Goal: Information Seeking & Learning: Check status

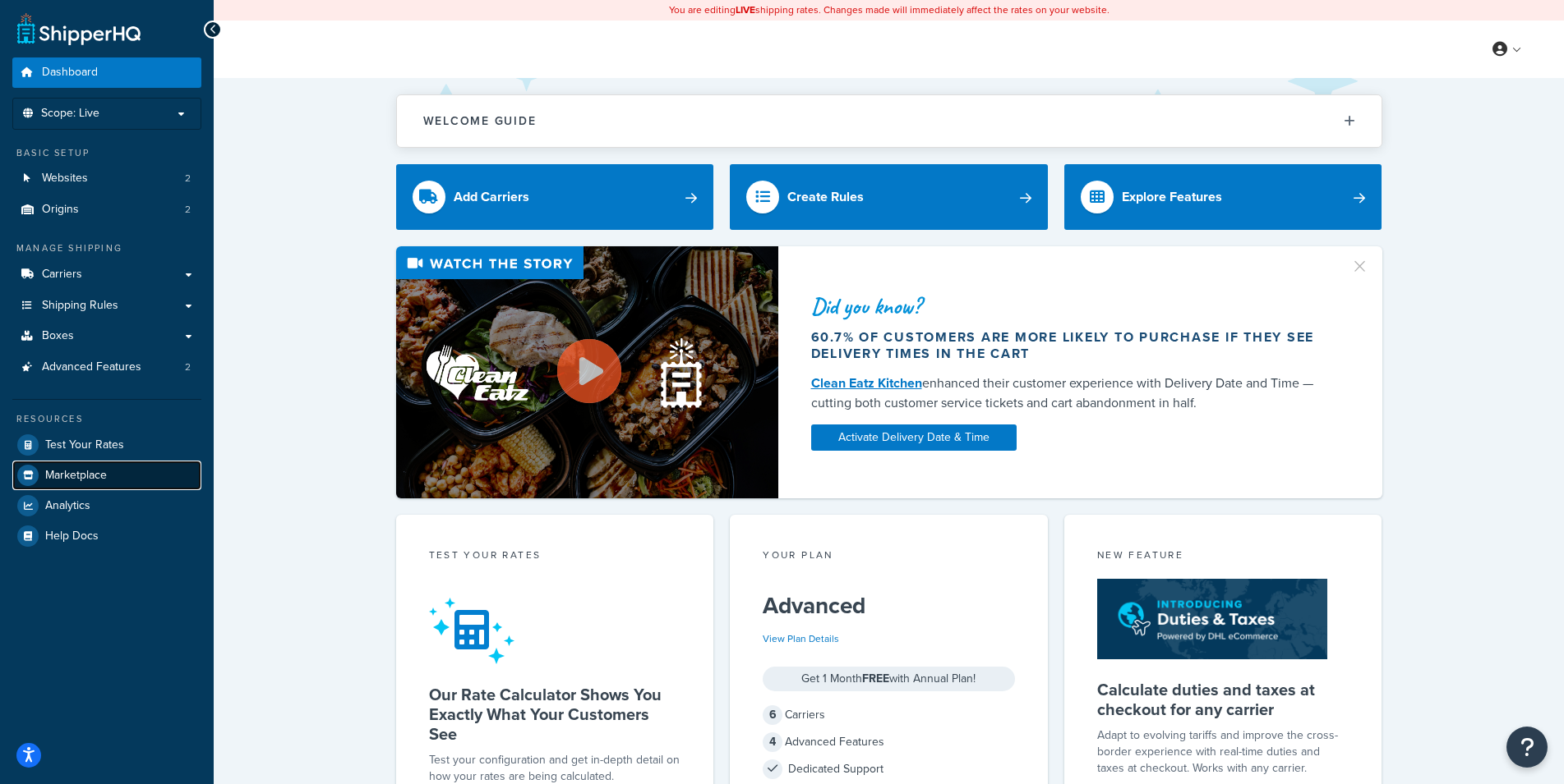
click at [90, 482] on span "Marketplace" at bounding box center [76, 476] width 62 height 14
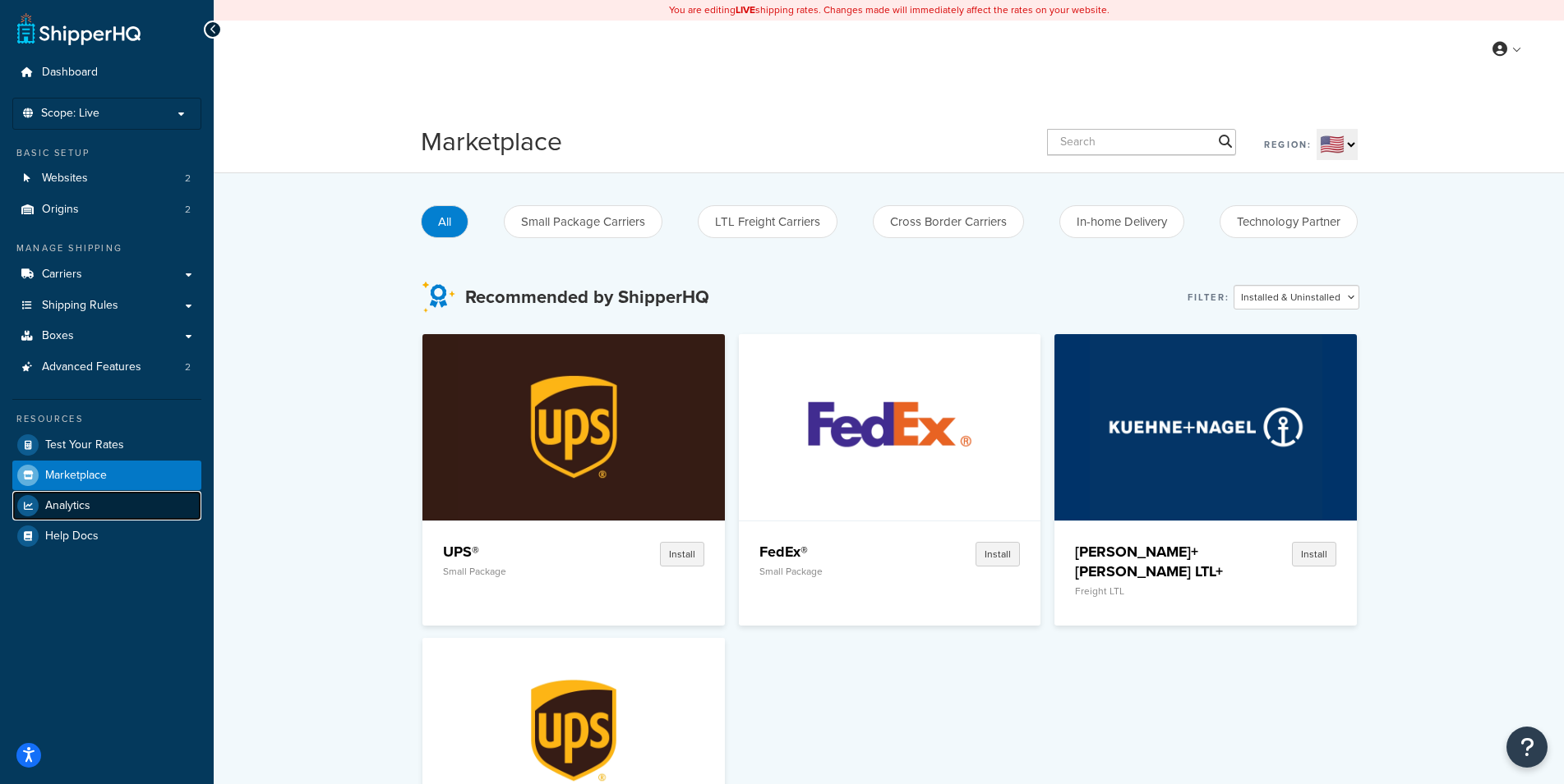
click at [82, 503] on span "Analytics" at bounding box center [67, 506] width 45 height 14
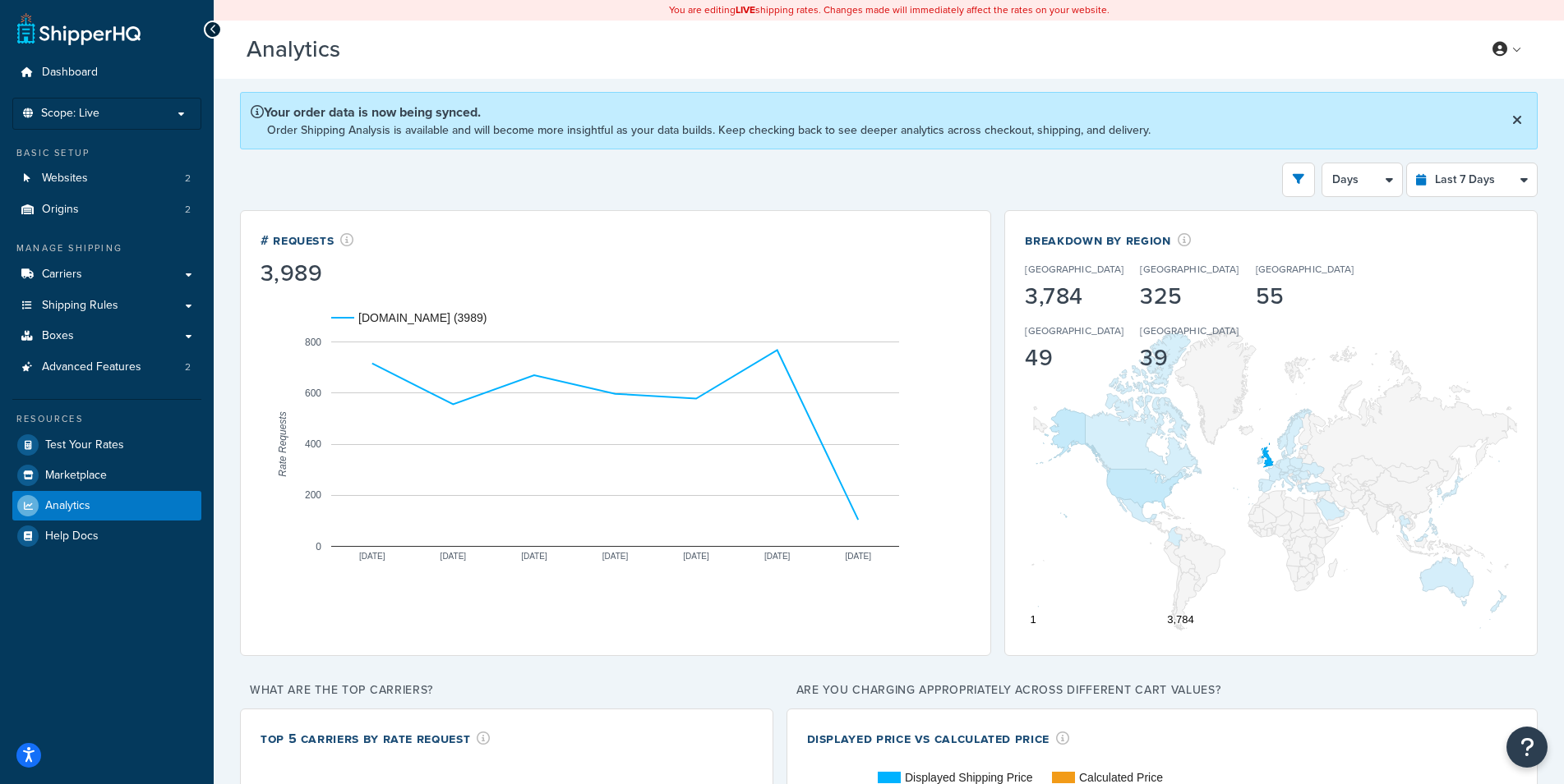
click at [993, 187] on div "Filters Website rider.co.uk Staging Websites Destination United States United K…" at bounding box center [888, 180] width 1297 height 35
click at [993, 183] on div "Filters Website rider.co.uk Staging Websites Destination United States United K…" at bounding box center [888, 180] width 1297 height 35
click at [1407, 164] on select "Last 24 Hours Last 7 Days Last 30 Days Last 3 Months Last 6 Months Last 12 Mont…" at bounding box center [1472, 180] width 130 height 33
select select "last_24_hours"
click option "Last 24 Hours" at bounding box center [0, 0] width 0 height 0
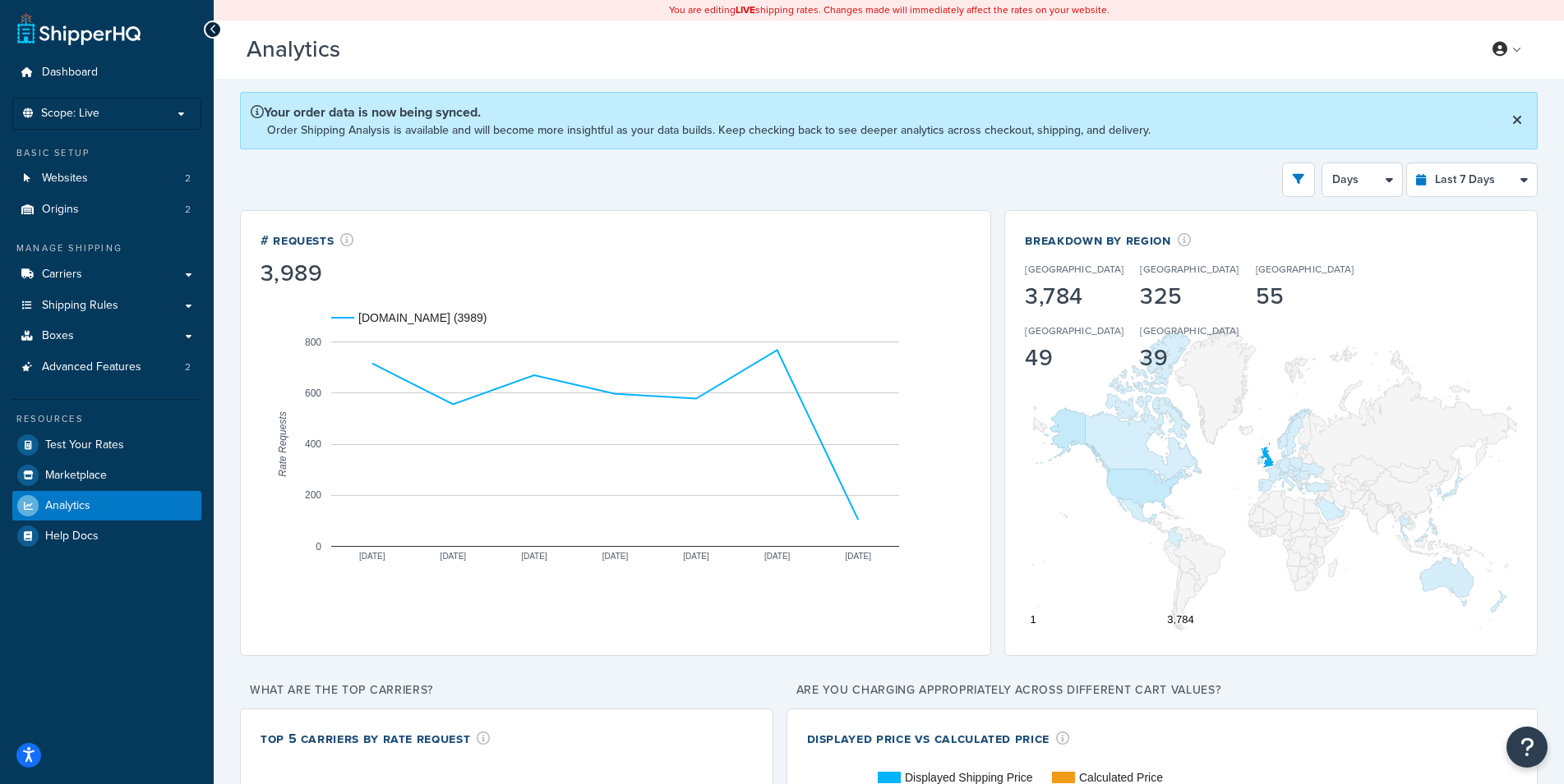
select select "1h"
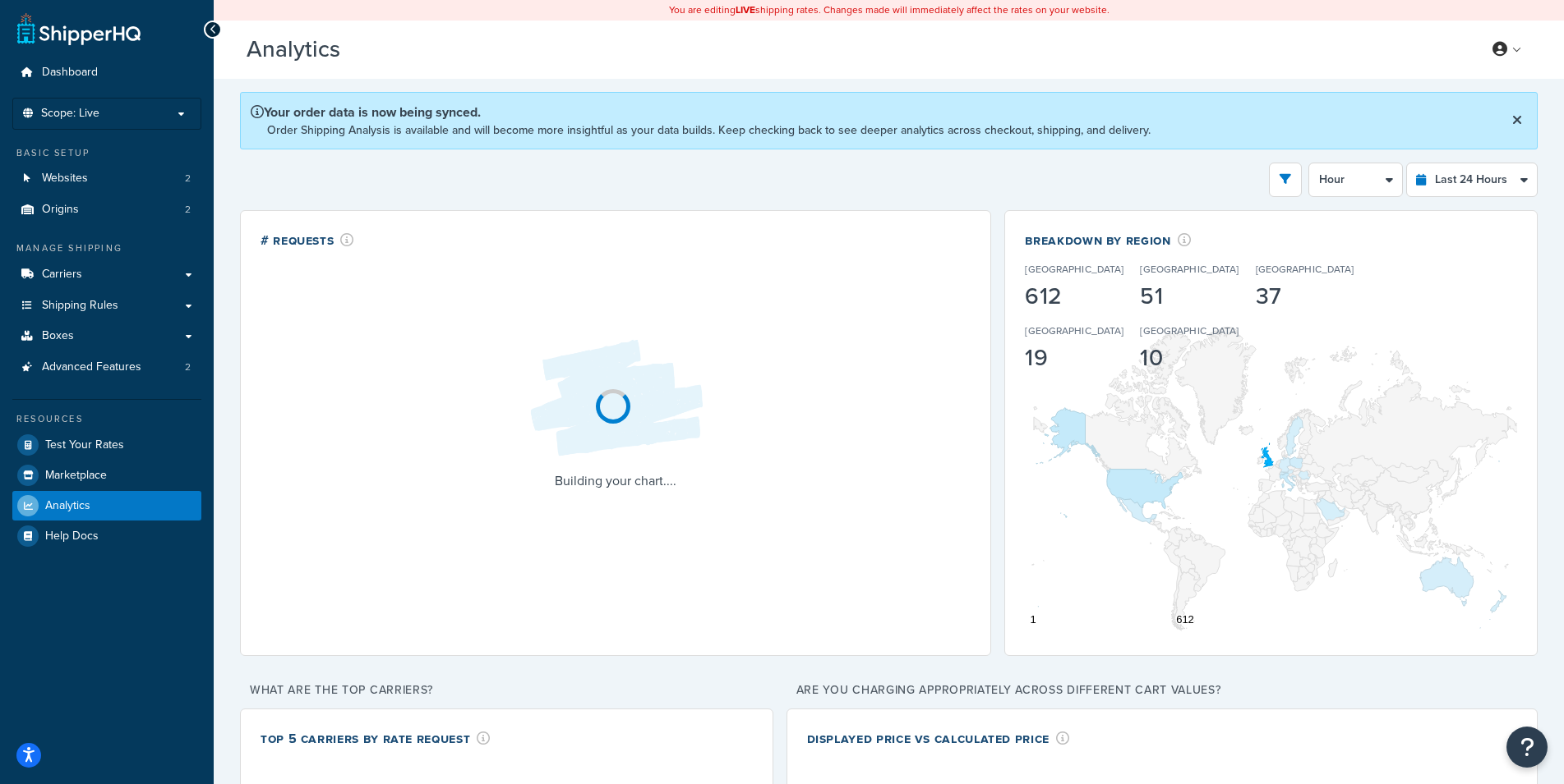
click at [986, 179] on div "Filters Website rider.co.uk Staging Websites Destination United States United K…" at bounding box center [888, 180] width 1297 height 35
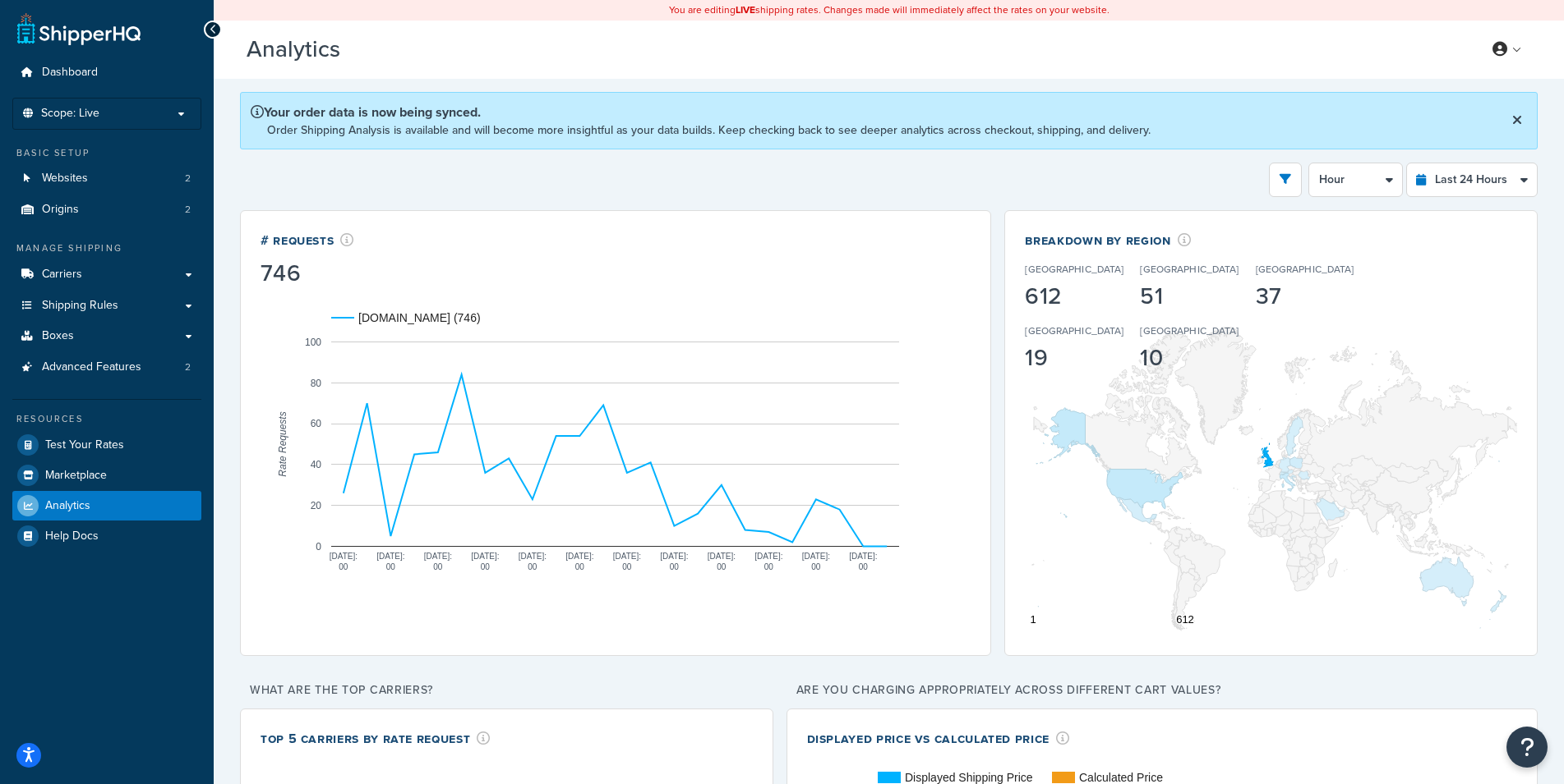
click at [998, 177] on div "Filters Website rider.co.uk Staging Websites Destination United States United K…" at bounding box center [888, 180] width 1297 height 35
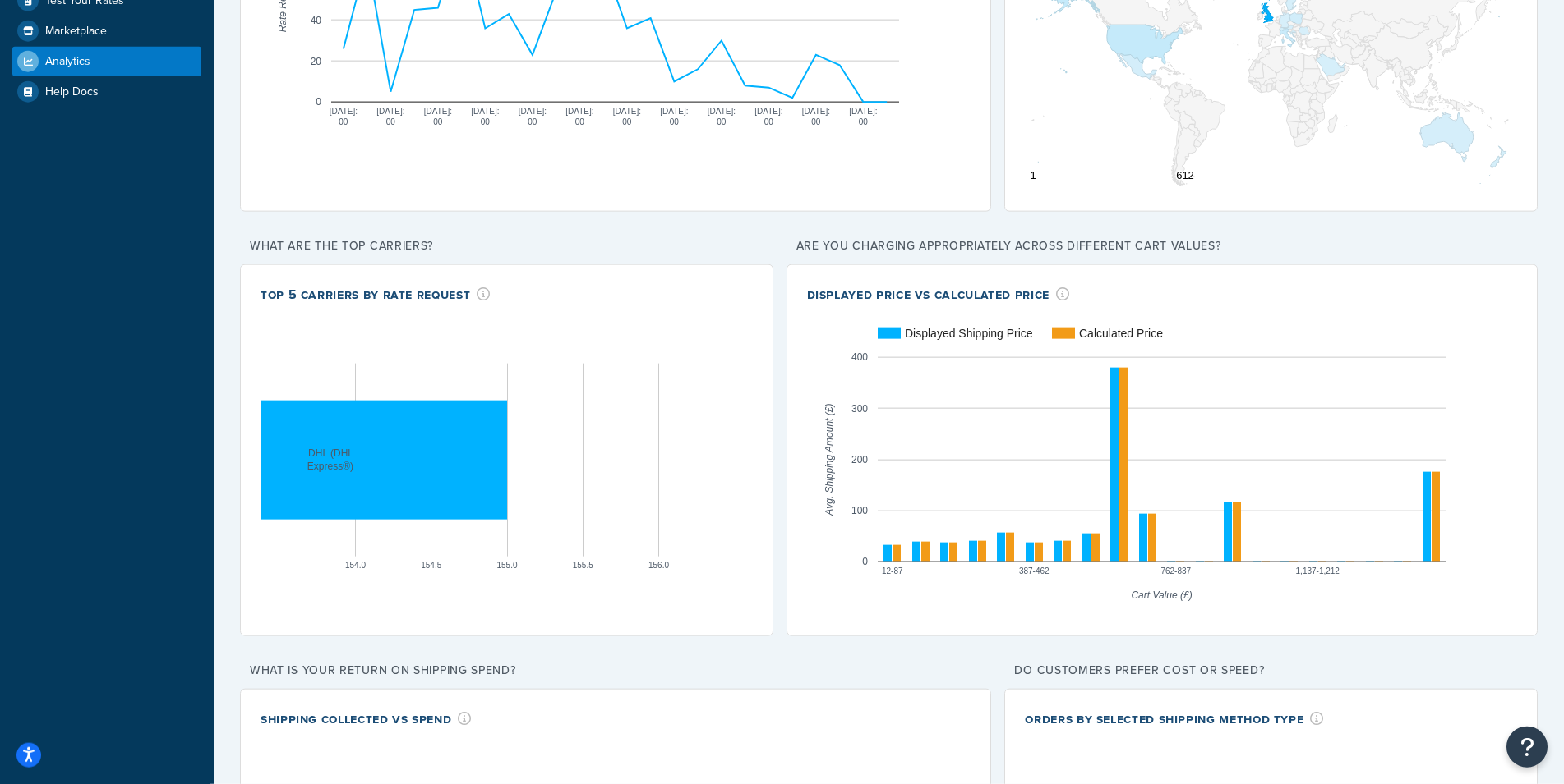
scroll to position [416, 0]
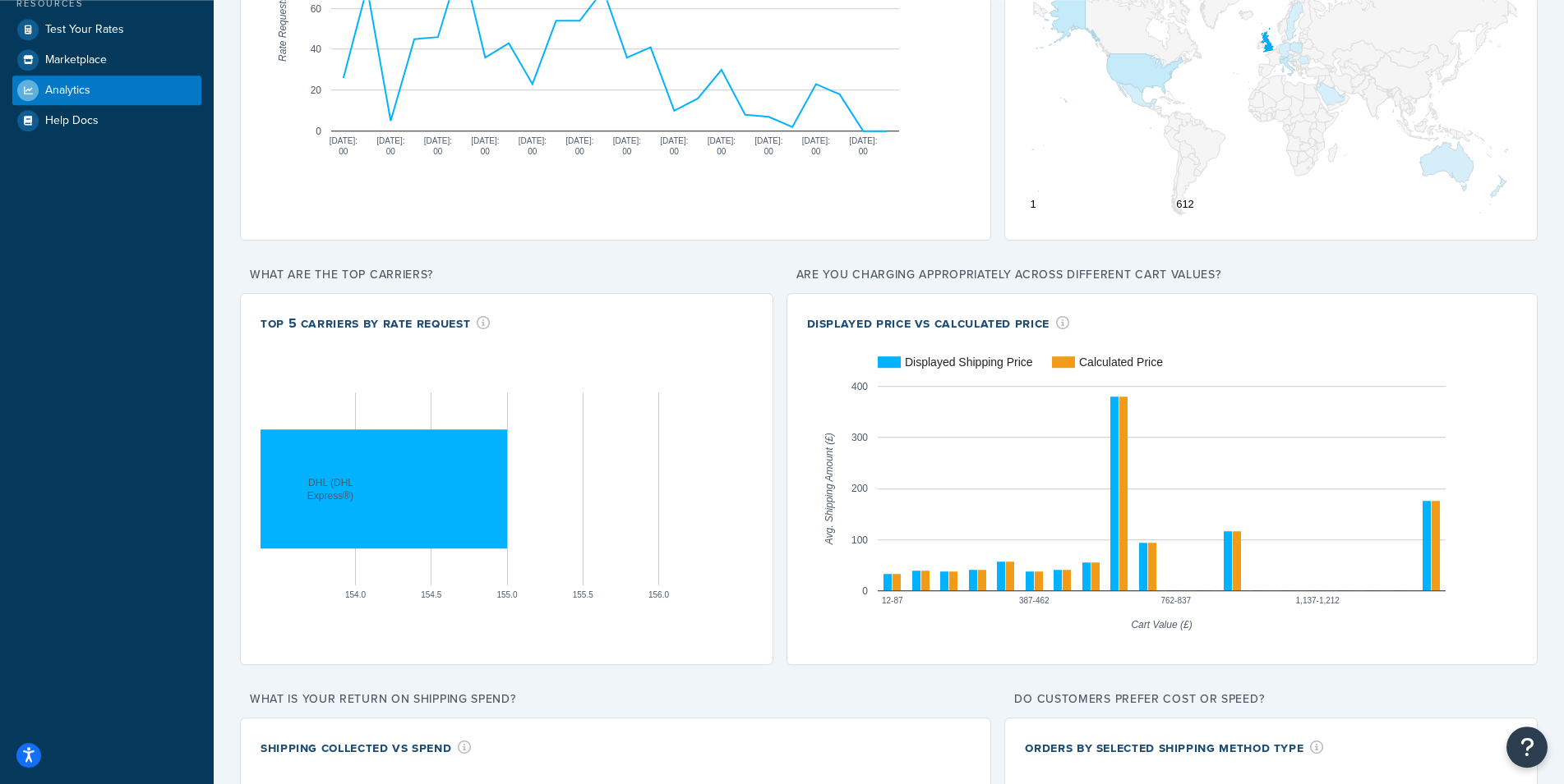
click at [228, 458] on div "Your order data is now being synced. Order Shipping Analysis is available and w…" at bounding box center [888, 623] width 1350 height 1920
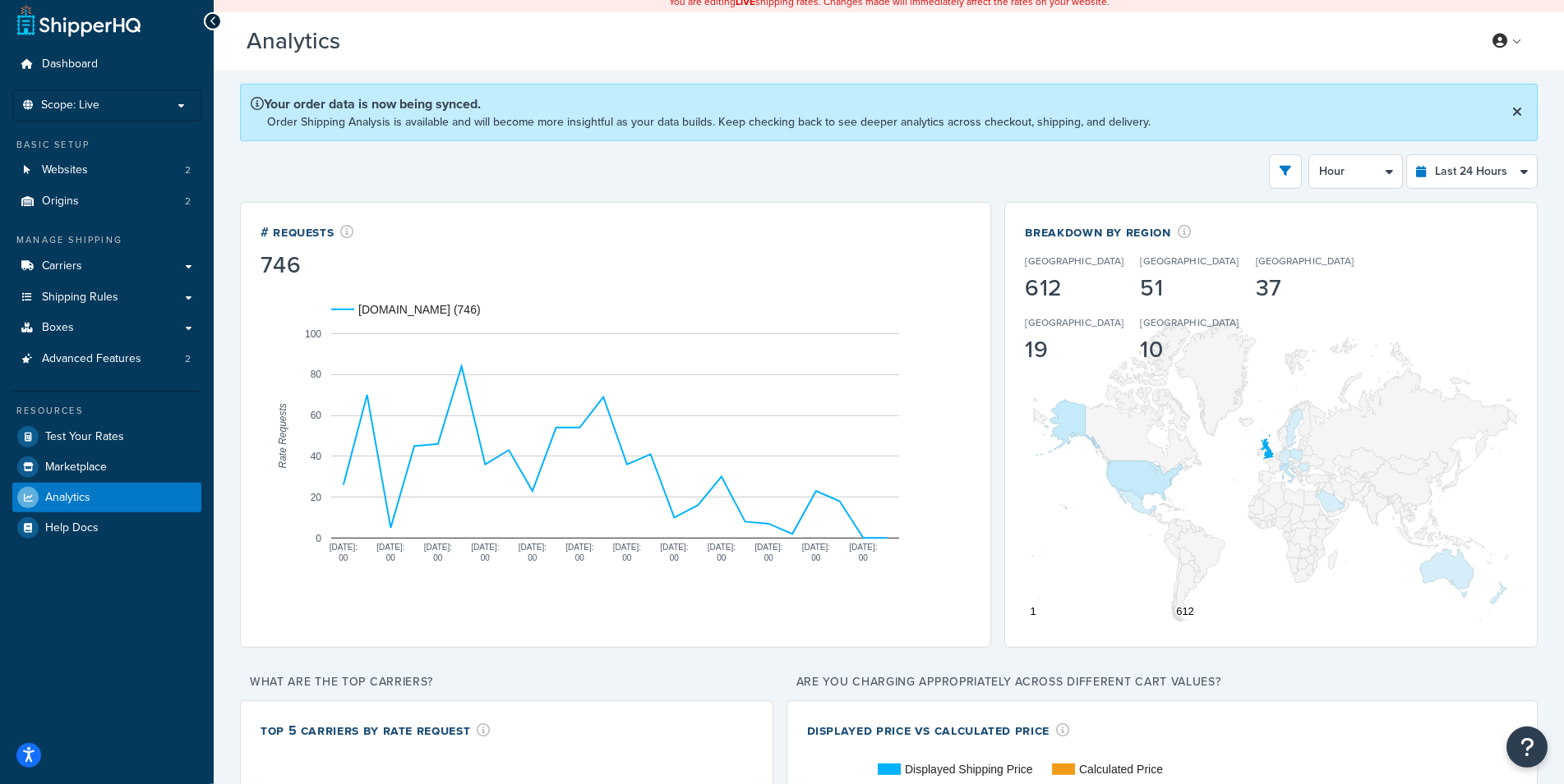
scroll to position [11, 0]
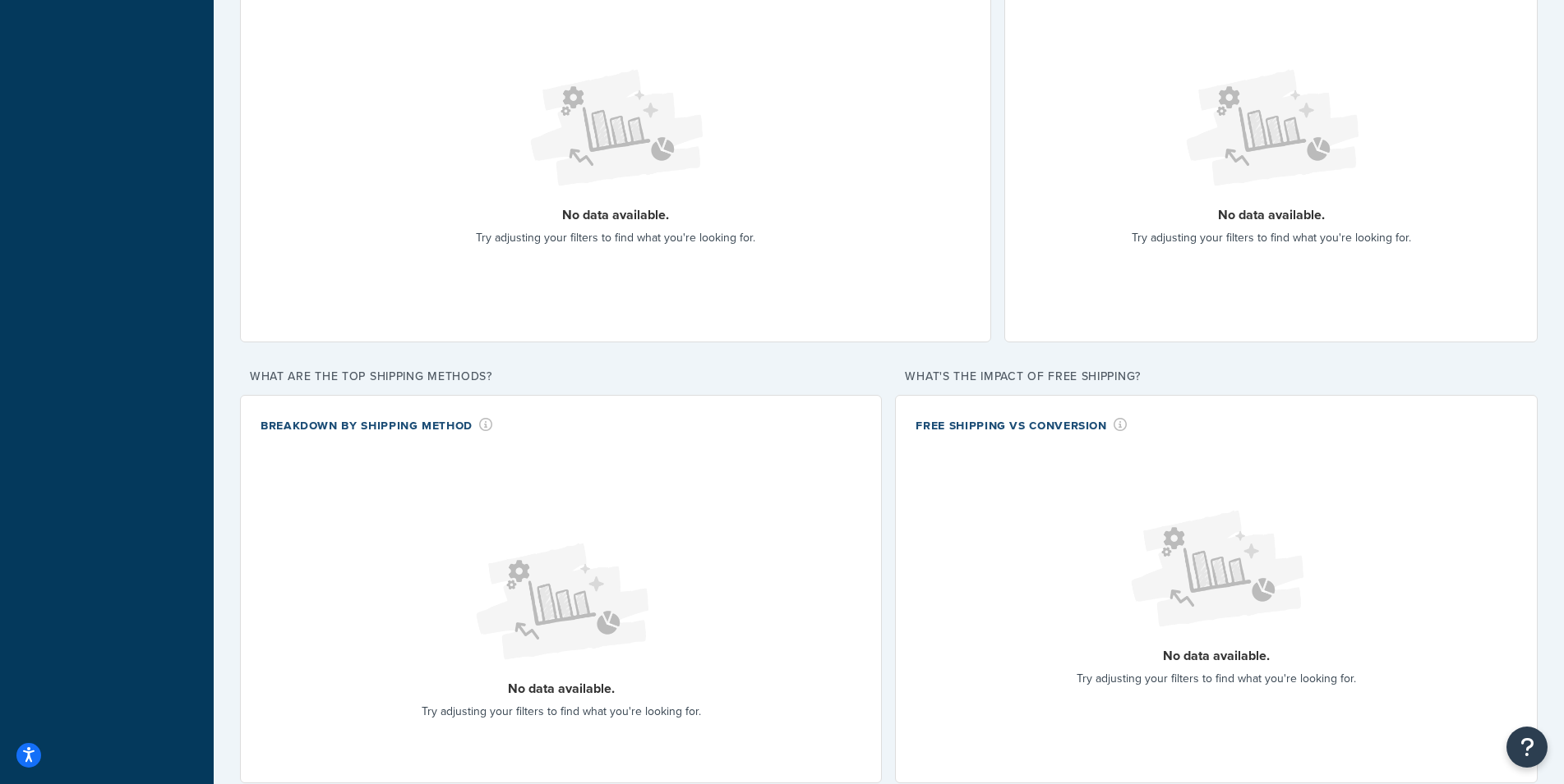
scroll to position [0, 0]
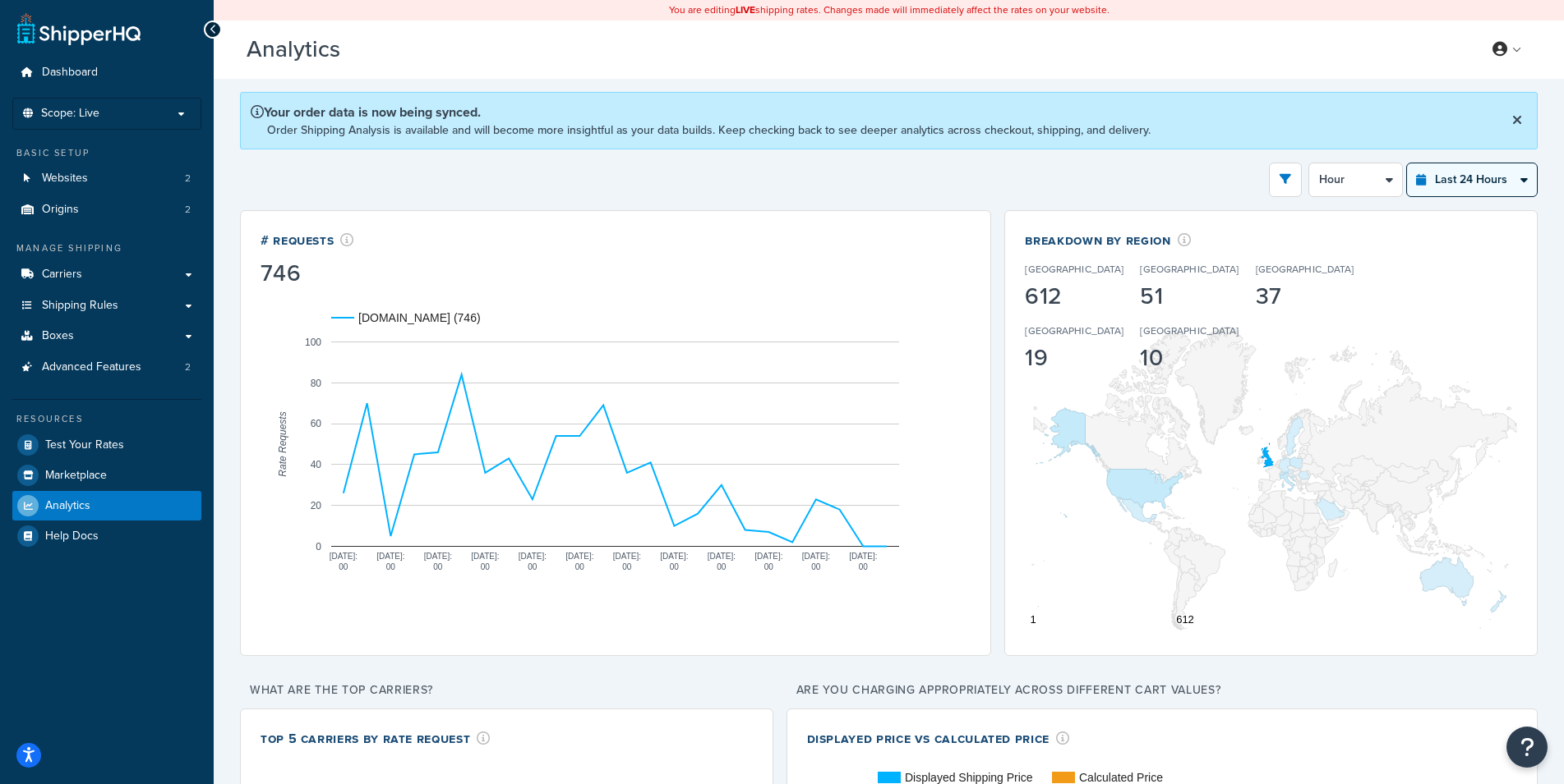
click at [1407, 164] on select "Last 24 Hours Last 7 Days Last 30 Days Last 3 Months Last 6 Months Last 12 Mont…" at bounding box center [1472, 180] width 130 height 33
click at [1446, 173] on select "Last 24 Hours Last 7 Days Last 30 Days Last 3 Months Last 6 Months Last 12 Mont…" at bounding box center [1472, 180] width 130 height 33
click at [1526, 124] on button at bounding box center [1517, 121] width 19 height 25
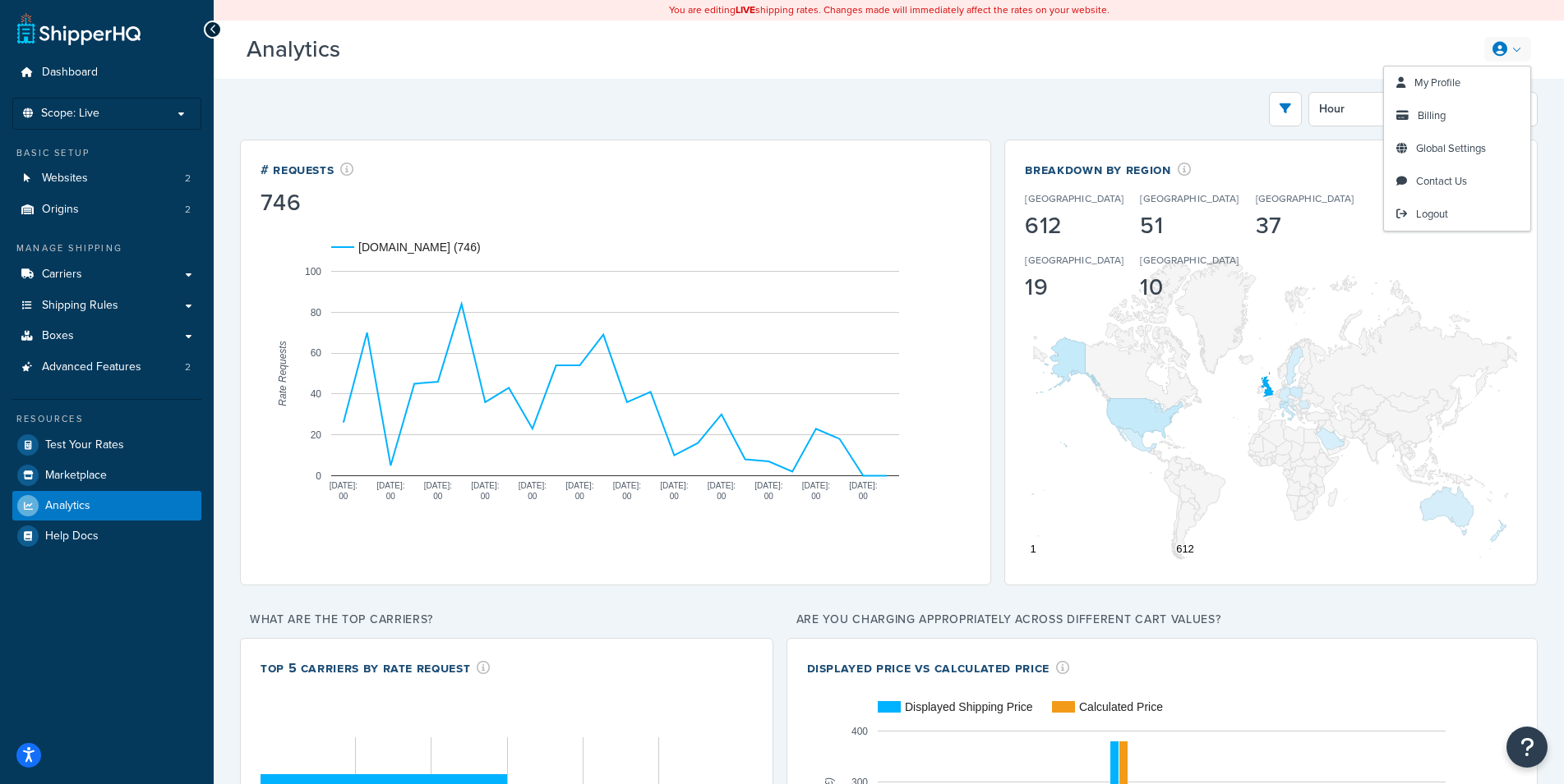
click at [1518, 42] on link at bounding box center [1507, 49] width 47 height 25
click at [1455, 112] on link "Billing" at bounding box center [1457, 115] width 146 height 33
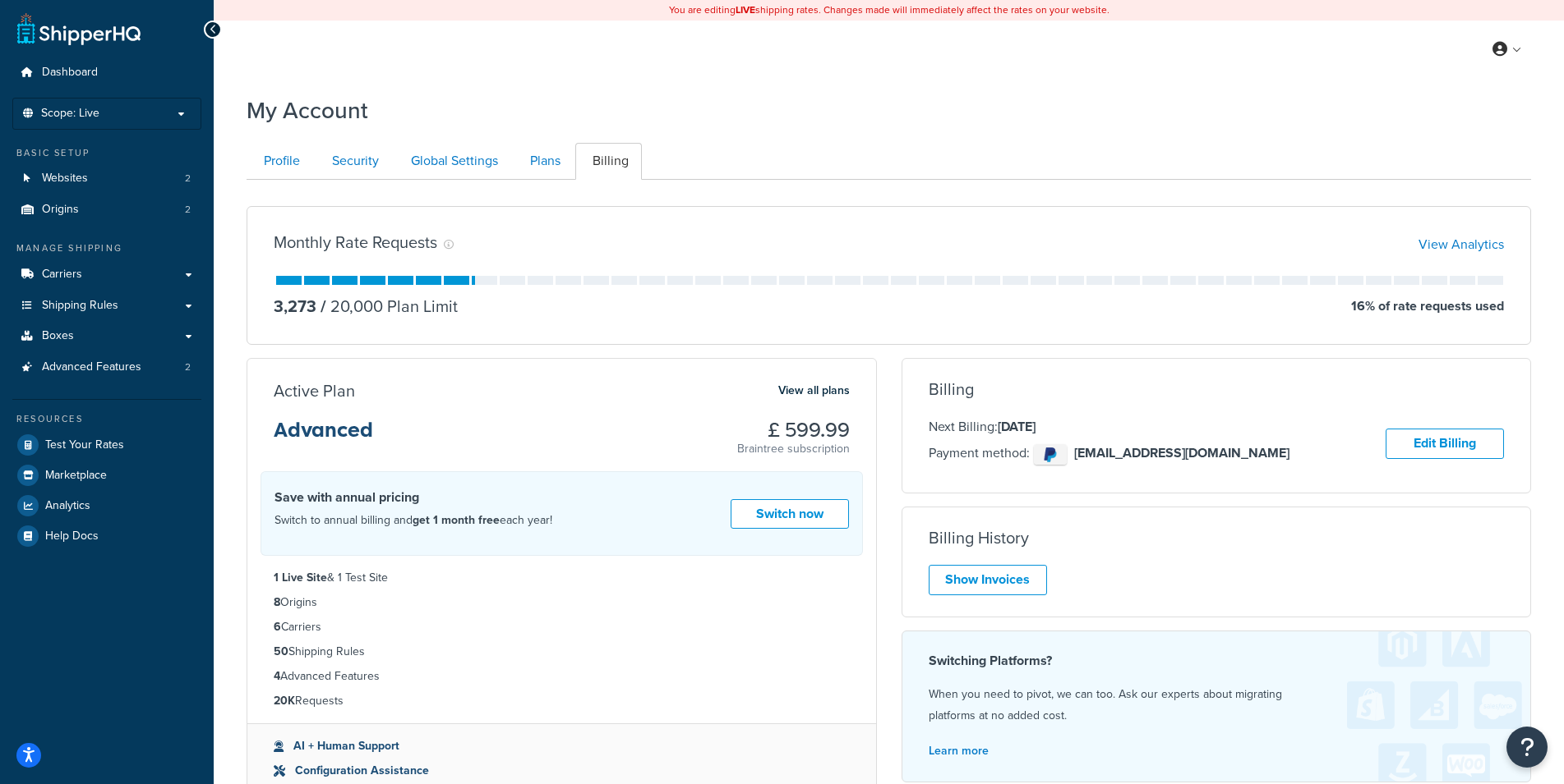
click at [1218, 242] on div "Monthly Rate Requests View Analytics" at bounding box center [888, 244] width 1230 height 23
click at [1234, 246] on div "Monthly Rate Requests View Analytics" at bounding box center [888, 244] width 1230 height 23
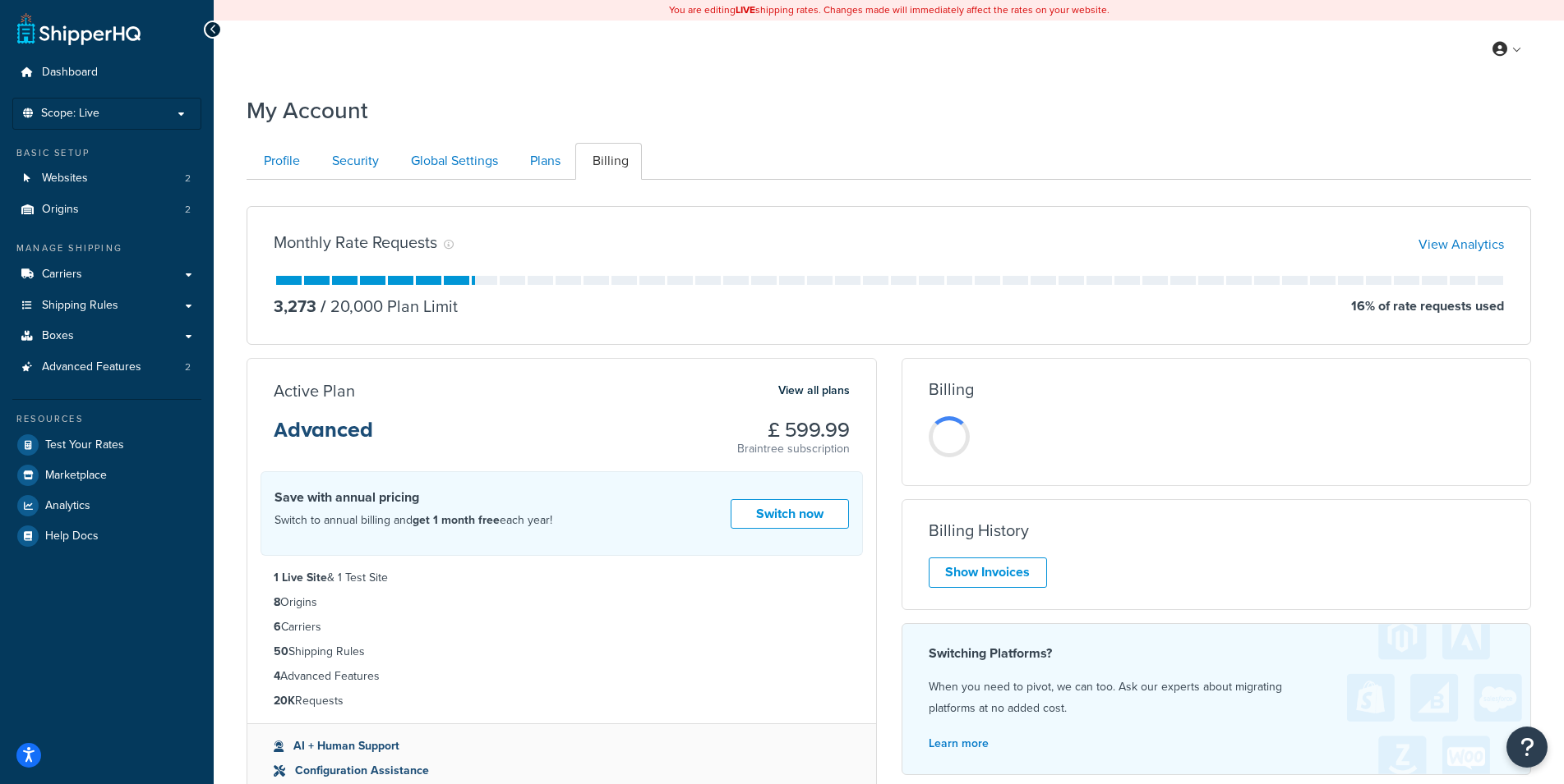
click at [226, 175] on div "My Account Contact Us Send Us A Message Contact Information Name * Email * Comp…" at bounding box center [888, 519] width 1350 height 867
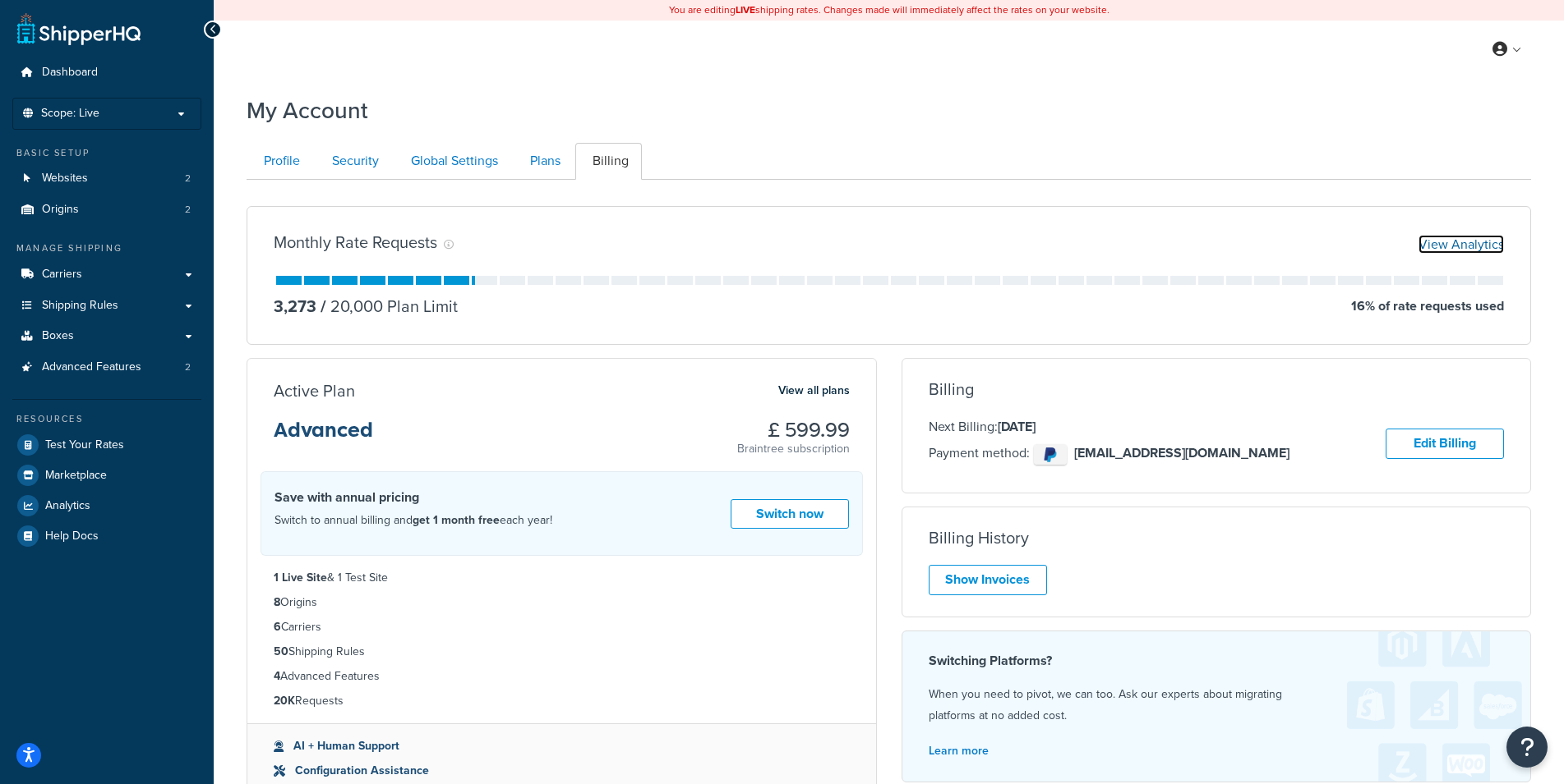
click at [1485, 239] on link "View Analytics" at bounding box center [1461, 244] width 86 height 19
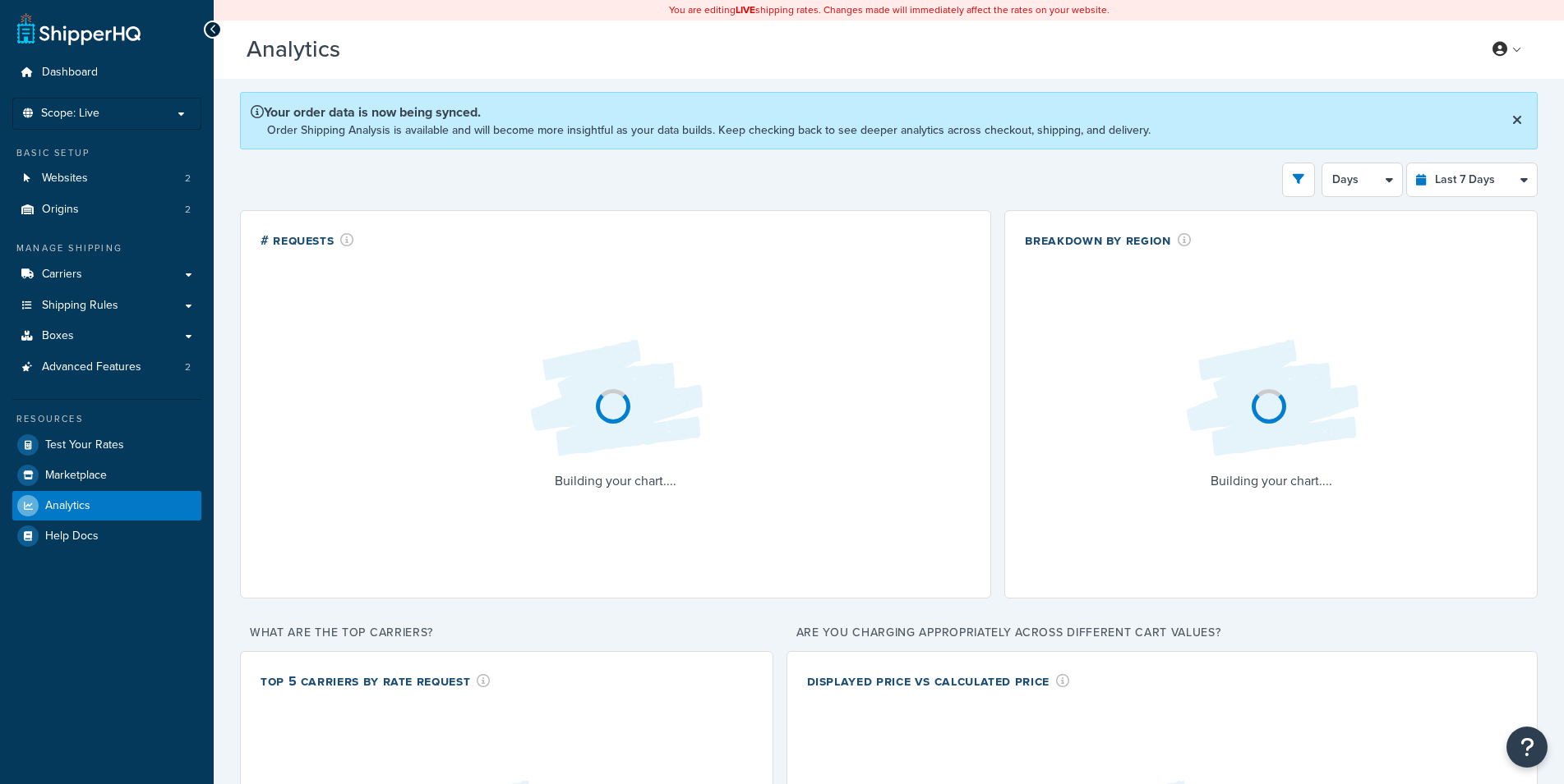
select select "last_7_days"
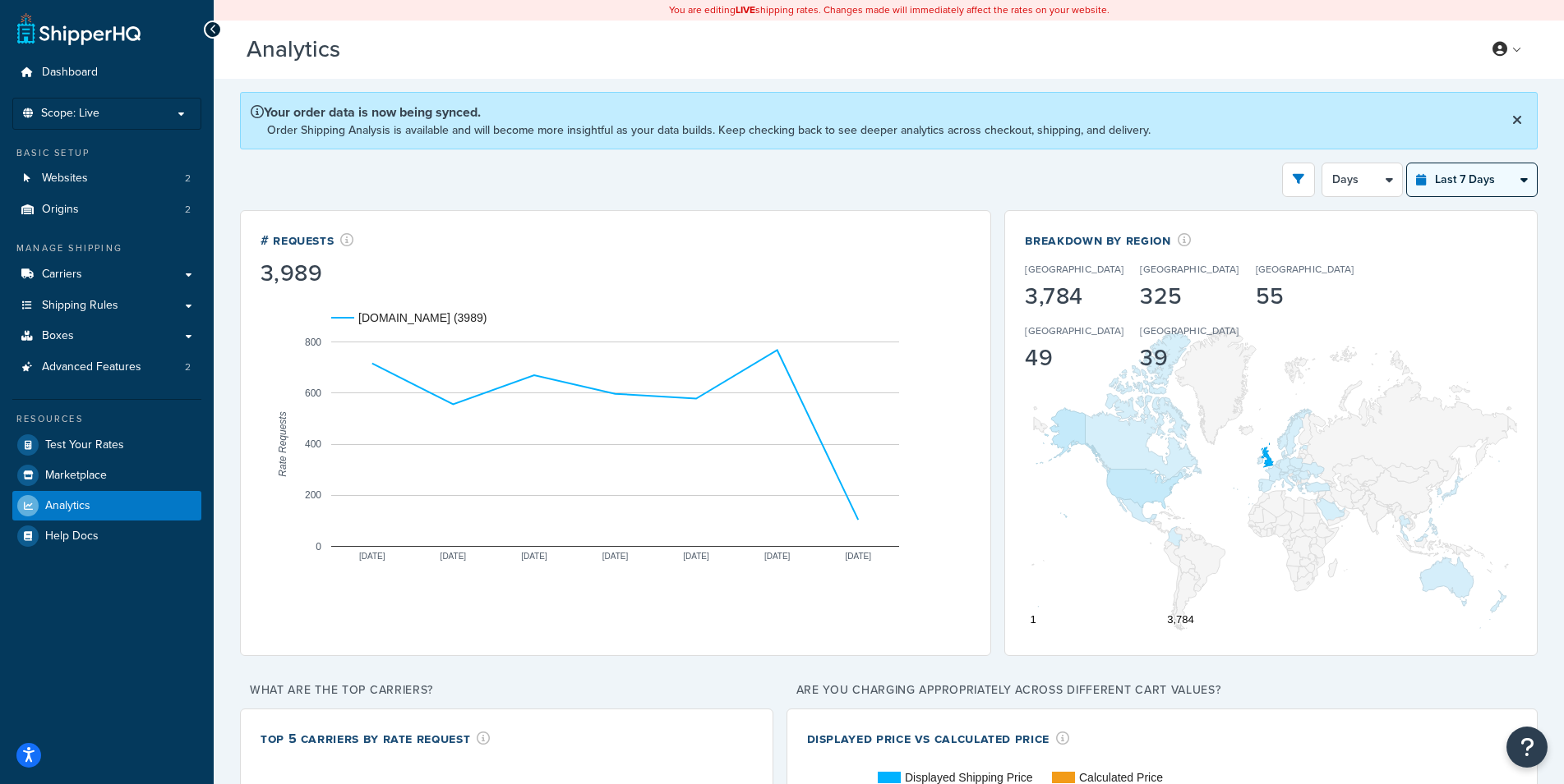
click at [1407, 164] on select "Last 24 Hours Last 7 Days Last 30 Days Last 3 Months Last 6 Months Last 12 Mont…" at bounding box center [1472, 180] width 130 height 33
click at [1322, 164] on select "Days 12 Hours 6 Hours" at bounding box center [1362, 180] width 80 height 33
select select "12h"
click option "12 Hours" at bounding box center [0, 0] width 0 height 0
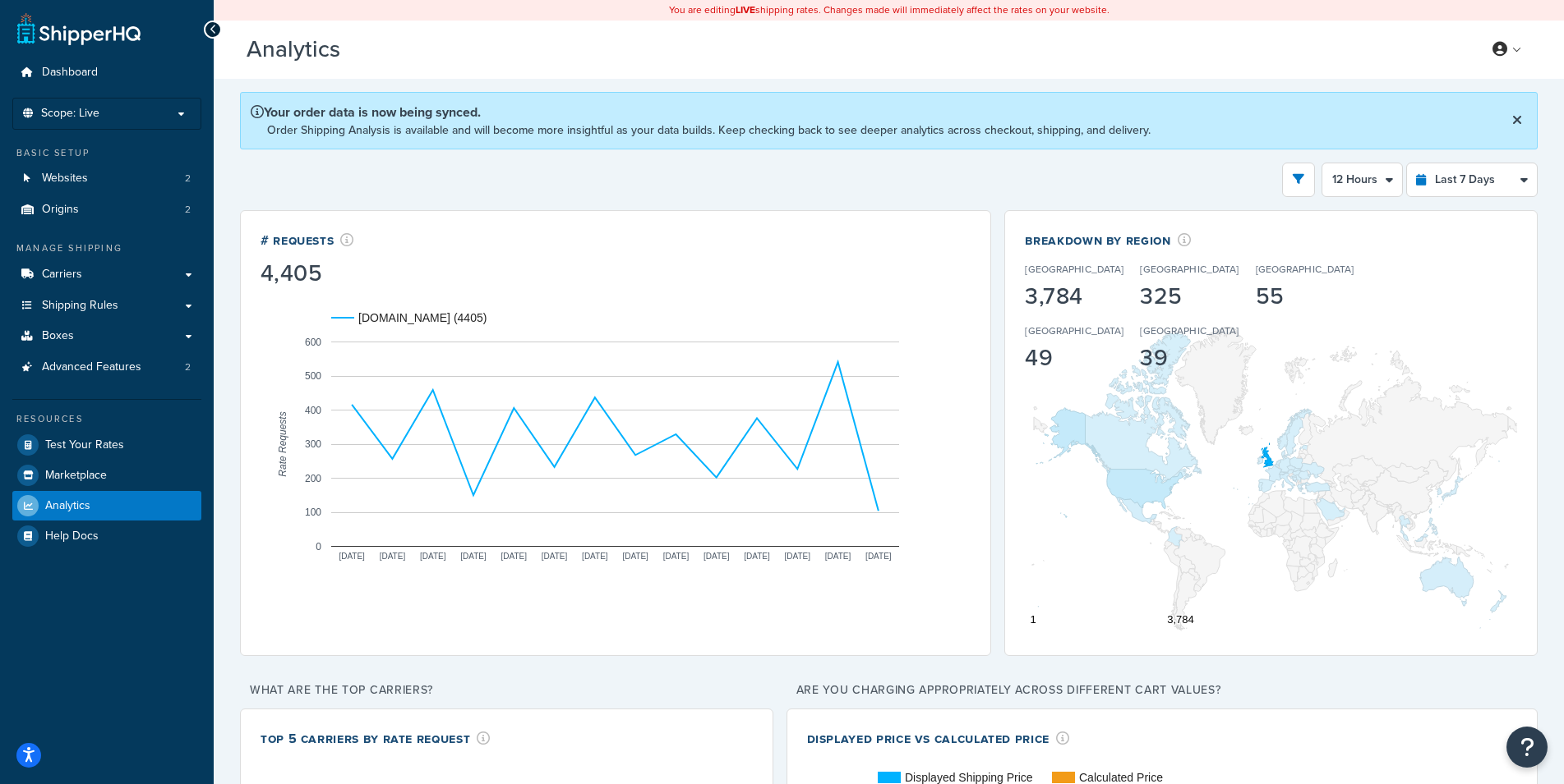
click at [1251, 175] on div "Filters Website rider.co.uk Staging Websites Destination United States United K…" at bounding box center [888, 180] width 1297 height 35
click at [1252, 174] on div "Filters Website rider.co.uk Staging Websites Destination United States United K…" at bounding box center [888, 180] width 1297 height 35
click at [1257, 173] on div "Filters Website rider.co.uk Staging Websites Destination United States United K…" at bounding box center [888, 180] width 1297 height 35
click at [1257, 175] on div "Filters Website rider.co.uk Staging Websites Destination United States United K…" at bounding box center [888, 180] width 1297 height 35
click at [1257, 174] on div "Filters Website rider.co.uk Staging Websites Destination United States United K…" at bounding box center [888, 180] width 1297 height 35
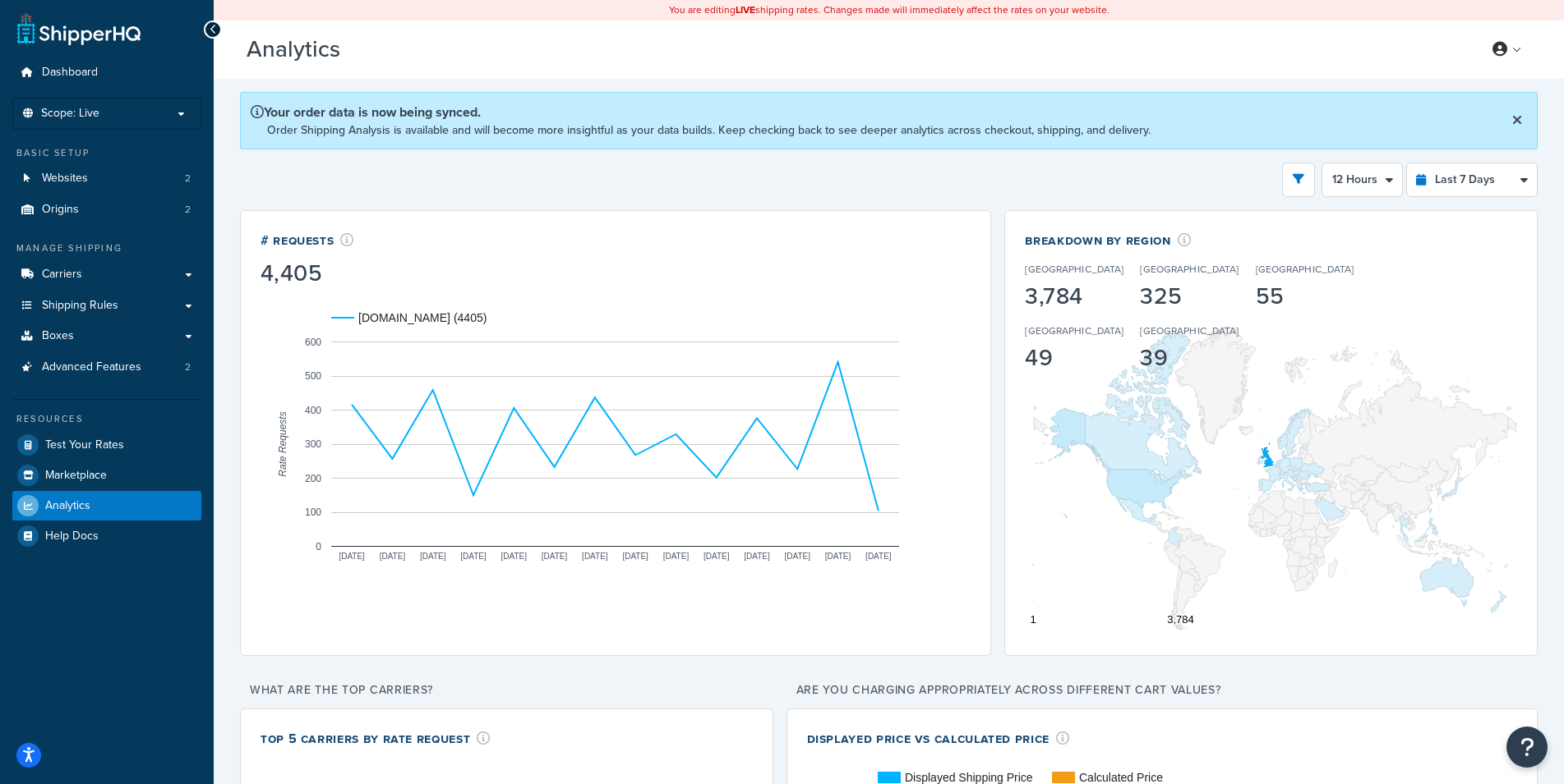
click at [1257, 174] on div "Filters Website rider.co.uk Staging Websites Destination United States United K…" at bounding box center [888, 180] width 1297 height 35
click at [1257, 172] on div "Filters Website rider.co.uk Staging Websites Destination United States United K…" at bounding box center [888, 180] width 1297 height 35
